Goal: Check status

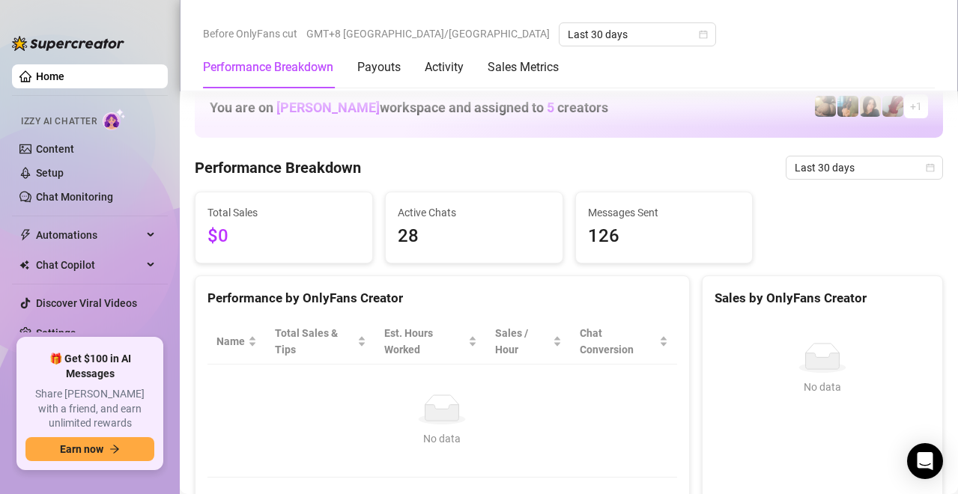
scroll to position [449, 0]
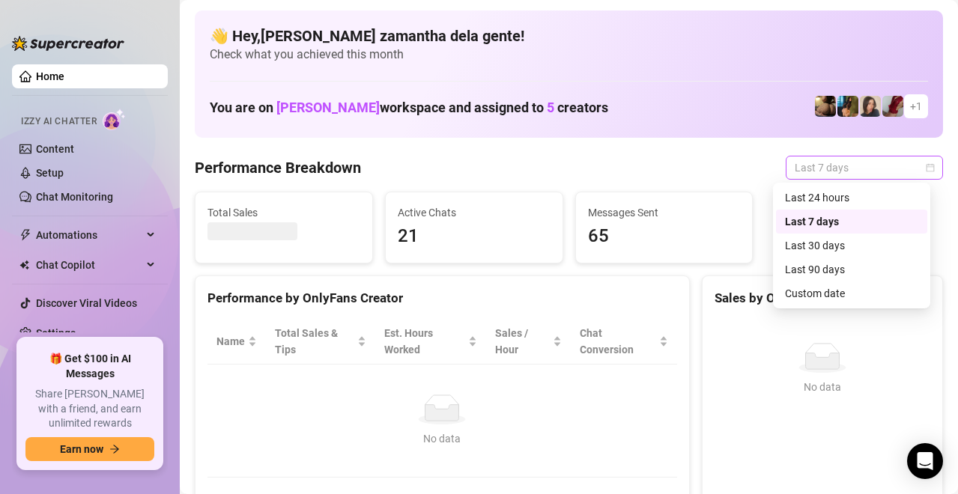
click at [786, 169] on div "Last 7 days" at bounding box center [864, 168] width 157 height 24
click at [803, 252] on div "Last 30 days" at bounding box center [851, 245] width 133 height 16
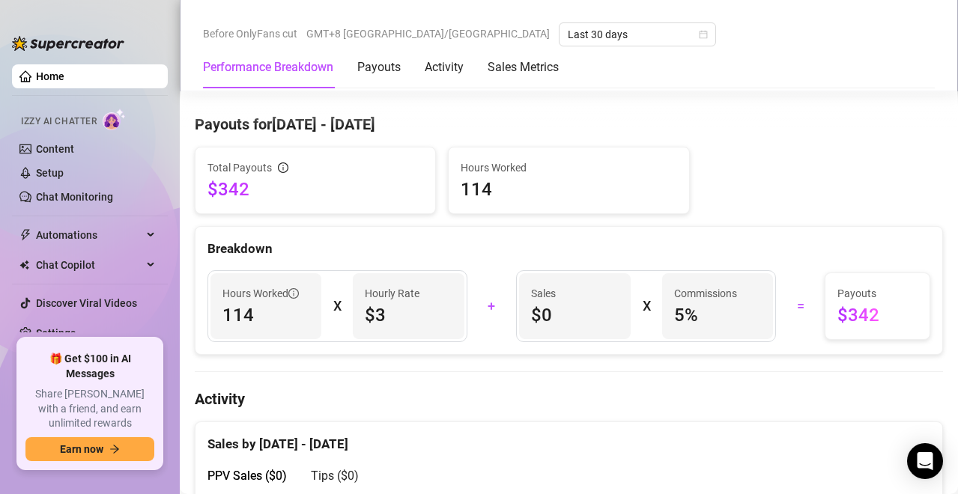
scroll to position [459, 0]
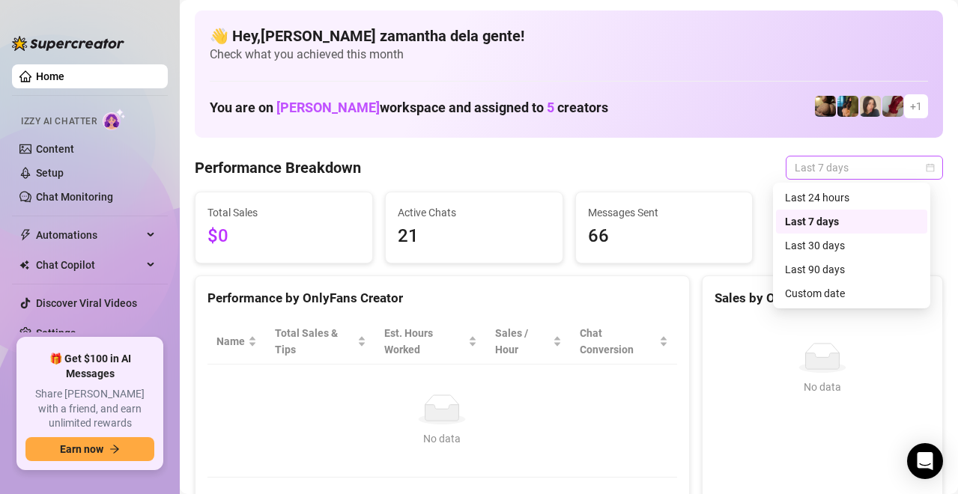
click at [795, 163] on span "Last 7 days" at bounding box center [864, 168] width 139 height 22
click at [816, 245] on div "Last 30 days" at bounding box center [851, 245] width 133 height 16
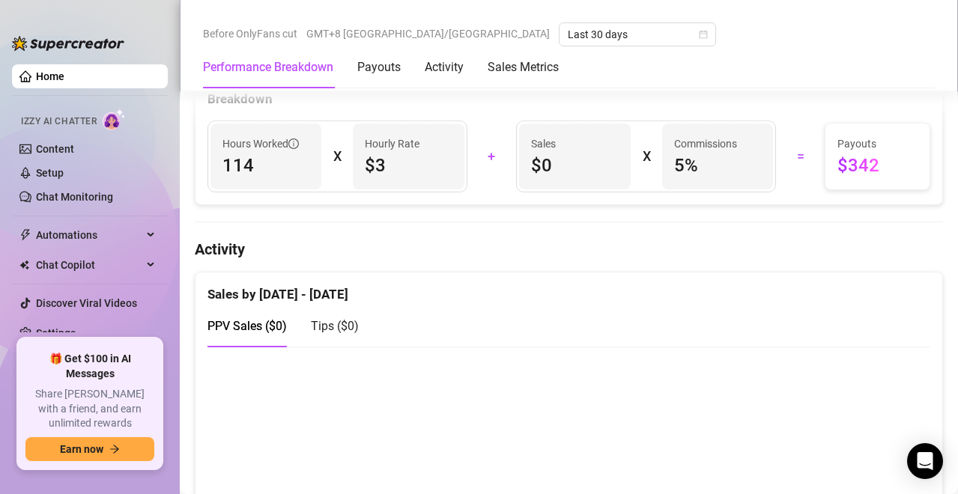
scroll to position [449, 0]
